Goal: Task Accomplishment & Management: Manage account settings

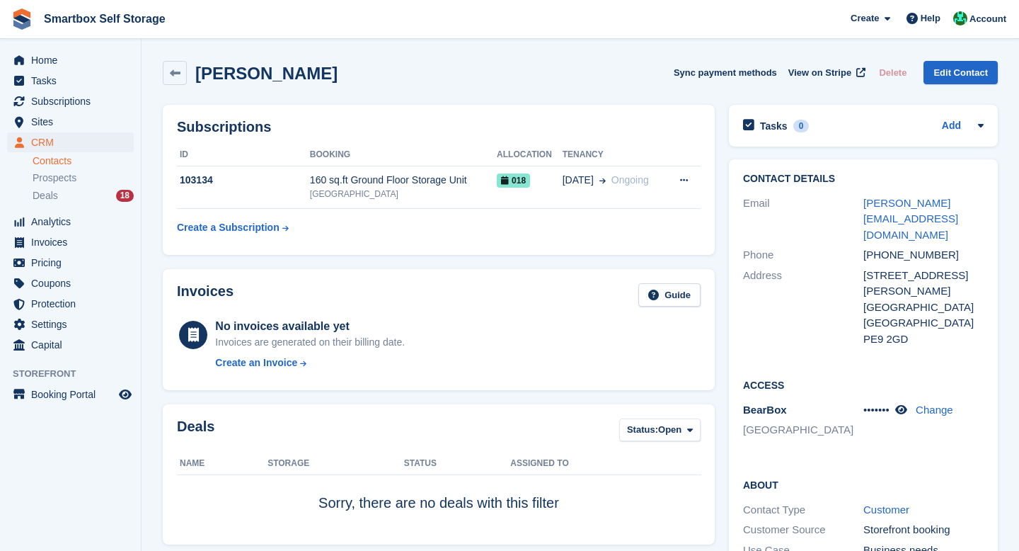
scroll to position [437, 0]
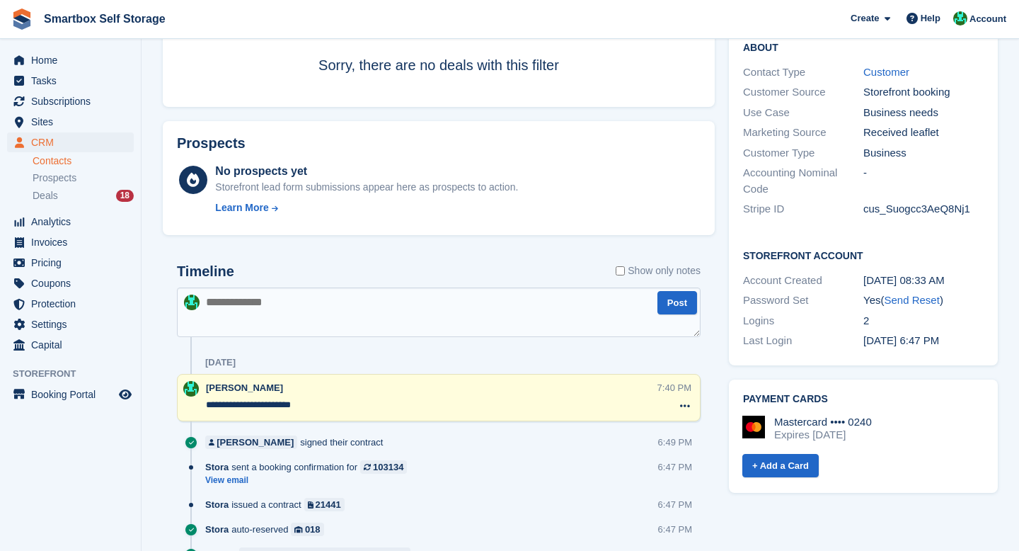
click at [62, 168] on li "Contacts" at bounding box center [87, 161] width 108 height 15
click at [61, 154] on li "Contacts" at bounding box center [87, 161] width 108 height 15
click at [61, 166] on link "Contacts" at bounding box center [83, 160] width 101 height 13
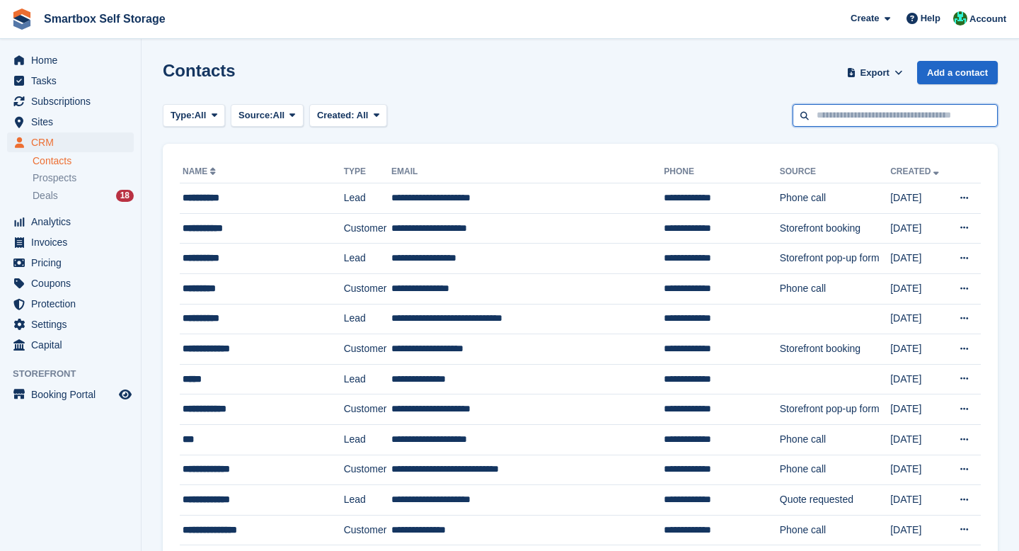
click at [851, 125] on input "text" at bounding box center [895, 115] width 205 height 23
type input "****"
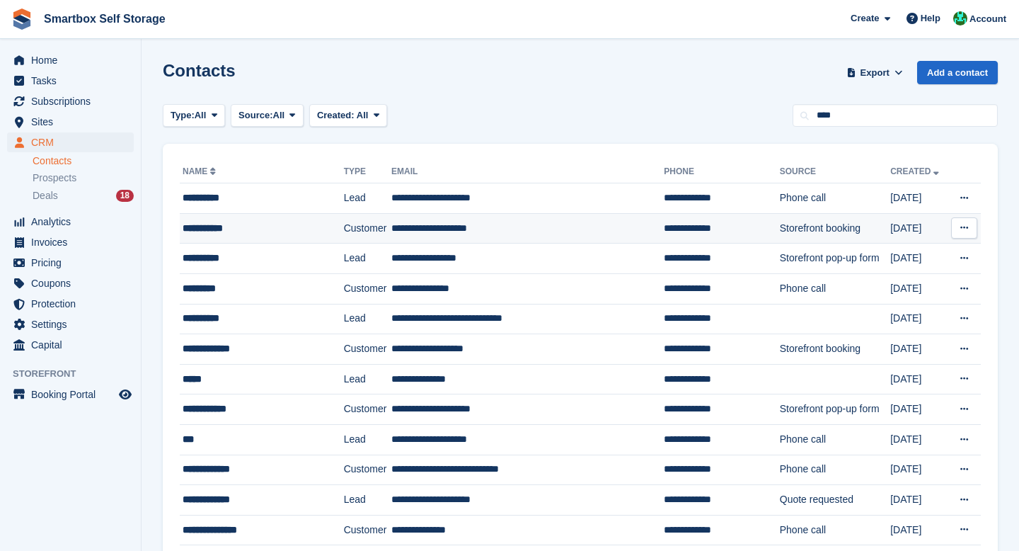
click at [595, 213] on td "**********" at bounding box center [527, 228] width 273 height 30
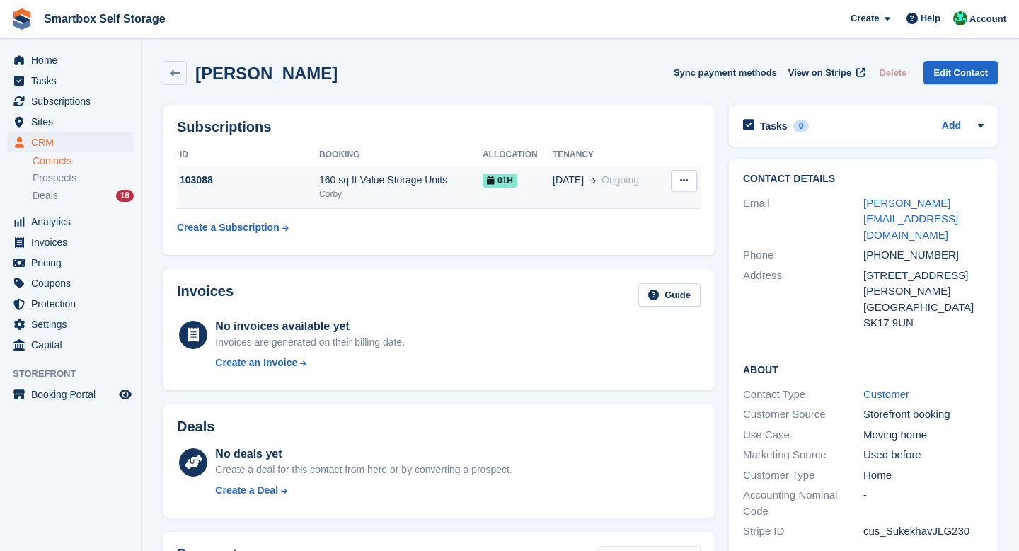
click at [553, 181] on span "[DATE]" at bounding box center [568, 180] width 31 height 15
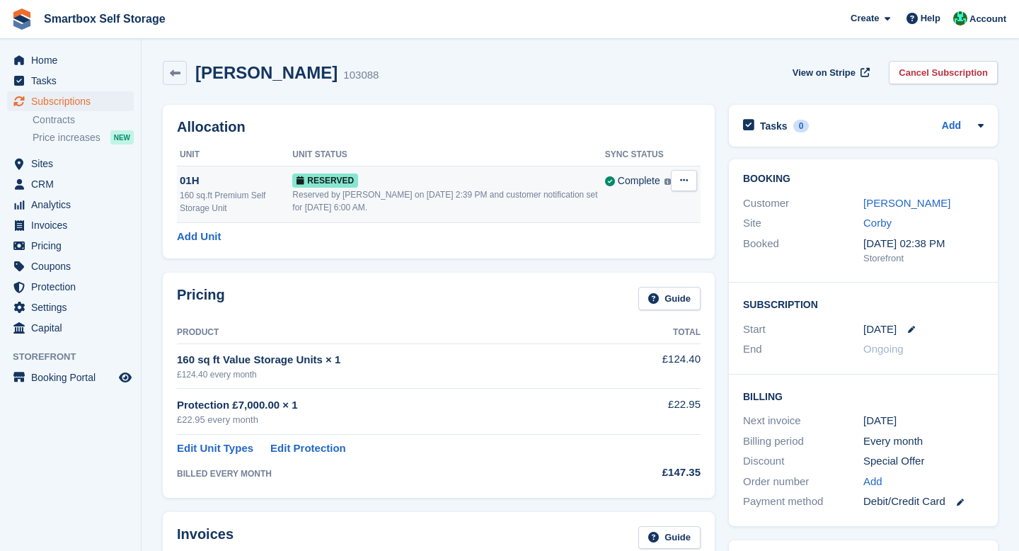
click at [497, 213] on div "Reserved by [PERSON_NAME] on [DATE] 2:39 PM and customer notification set for […" at bounding box center [448, 200] width 313 height 25
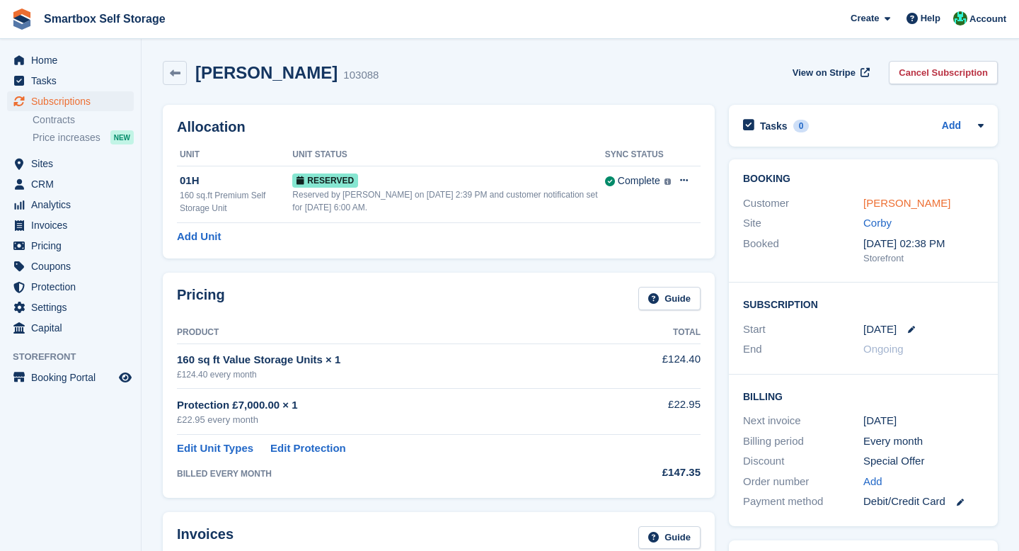
click at [881, 201] on link "[PERSON_NAME]" at bounding box center [907, 203] width 87 height 12
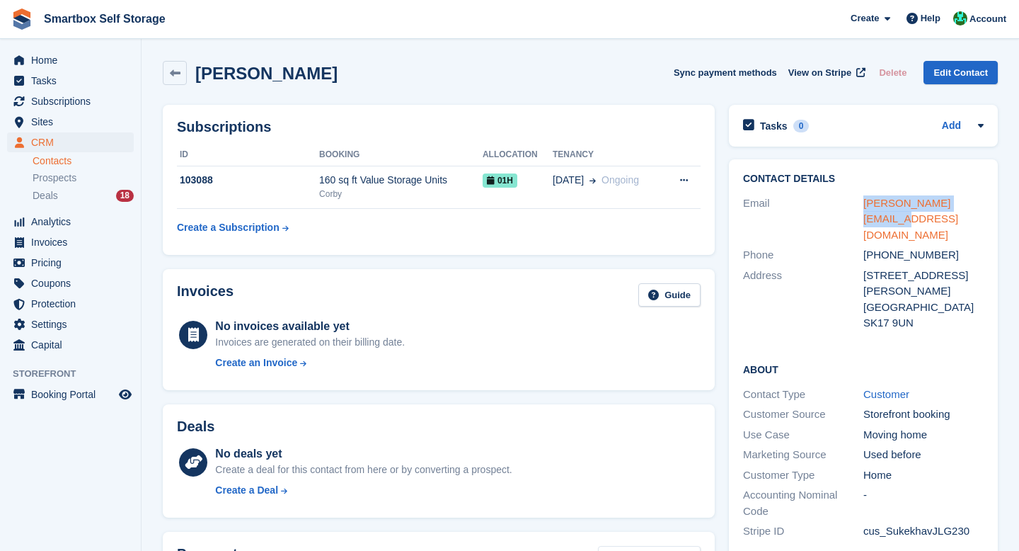
drag, startPoint x: 992, startPoint y: 202, endPoint x: 864, endPoint y: 202, distance: 128.8
click at [864, 202] on div "Contact Details Email [PERSON_NAME][EMAIL_ADDRESS][DOMAIN_NAME] Phone [PHONE_NU…" at bounding box center [863, 253] width 269 height 188
copy link "tony.godson@gmail.com"
click at [61, 164] on link "Contacts" at bounding box center [83, 160] width 101 height 13
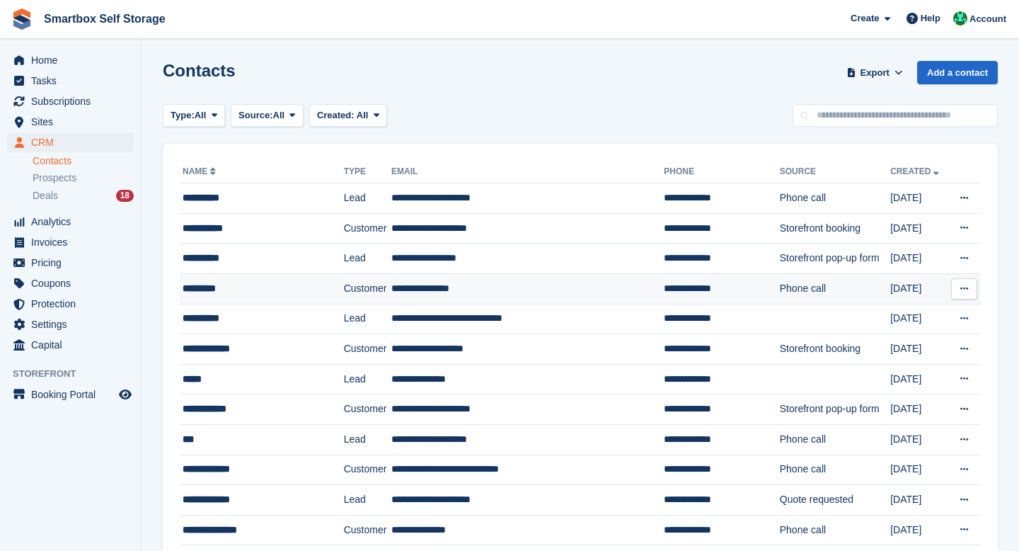
click at [295, 290] on div "*********" at bounding box center [255, 288] width 145 height 15
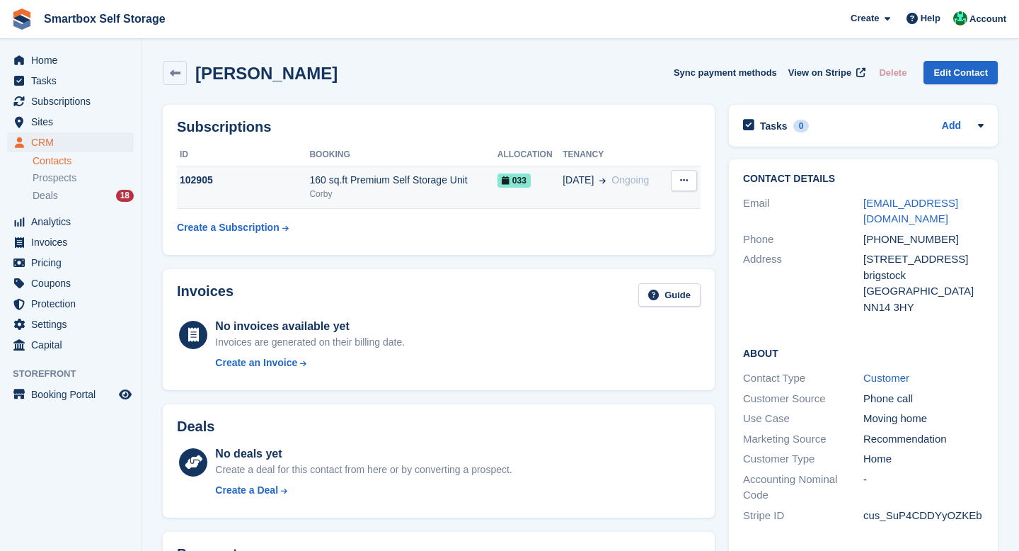
click at [368, 197] on div "Corby" at bounding box center [403, 194] width 188 height 13
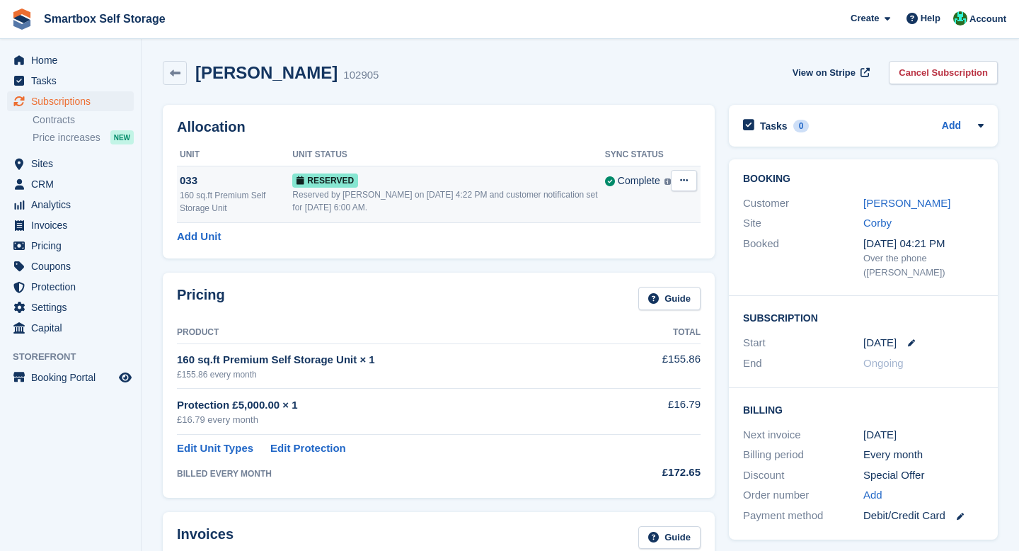
click at [462, 187] on div "Reserved" at bounding box center [448, 180] width 313 height 15
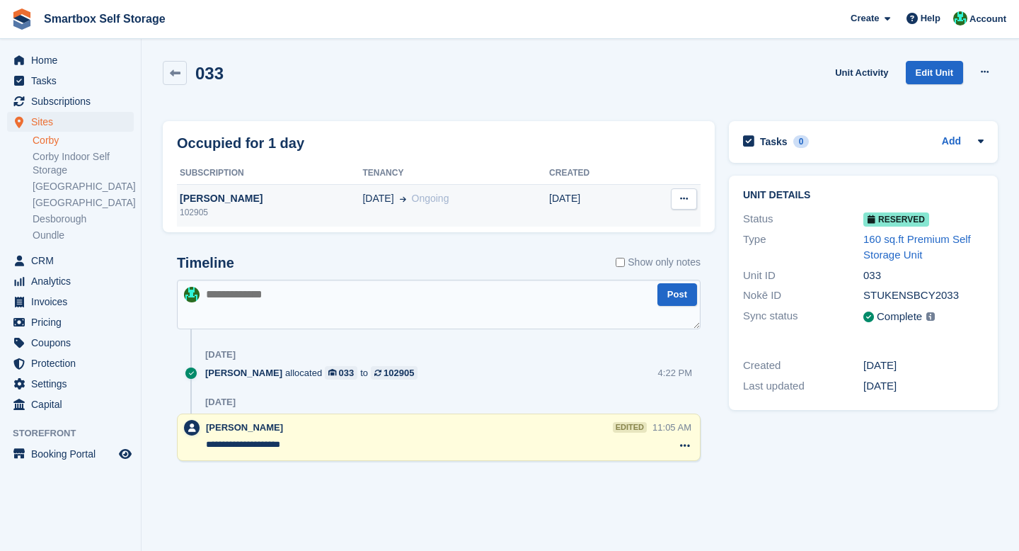
click at [447, 203] on div "[DATE] Ongoing" at bounding box center [455, 198] width 187 height 15
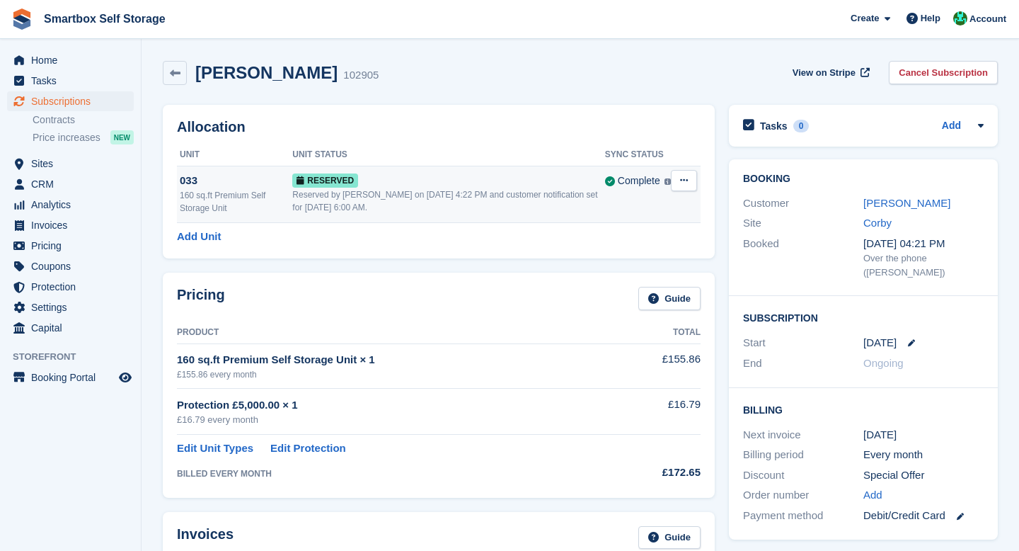
click at [412, 197] on div "Reserved by Alex Selenitsas on 21st Aug, 4:22 PM and customer notification set …" at bounding box center [448, 200] width 313 height 25
